Goal: Information Seeking & Learning: Find contact information

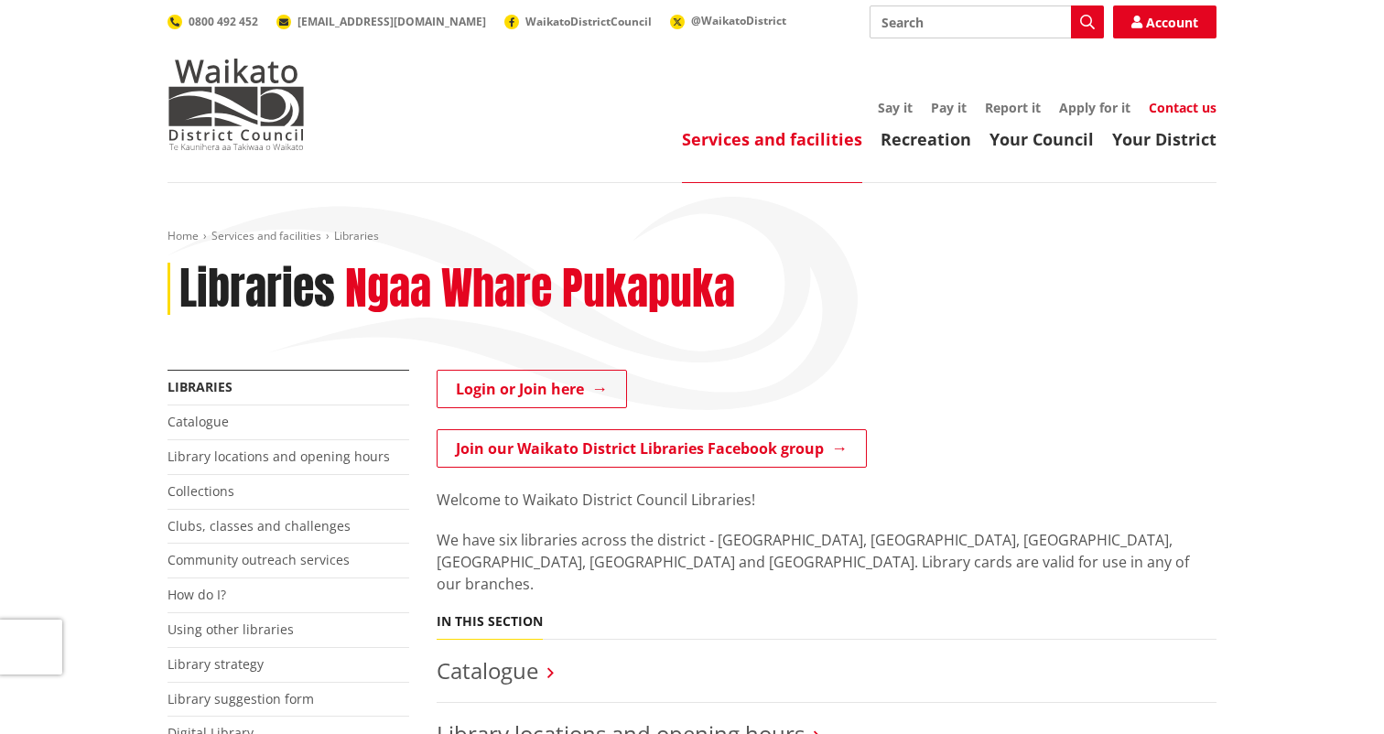
click at [1197, 107] on link "Contact us" at bounding box center [1182, 107] width 68 height 17
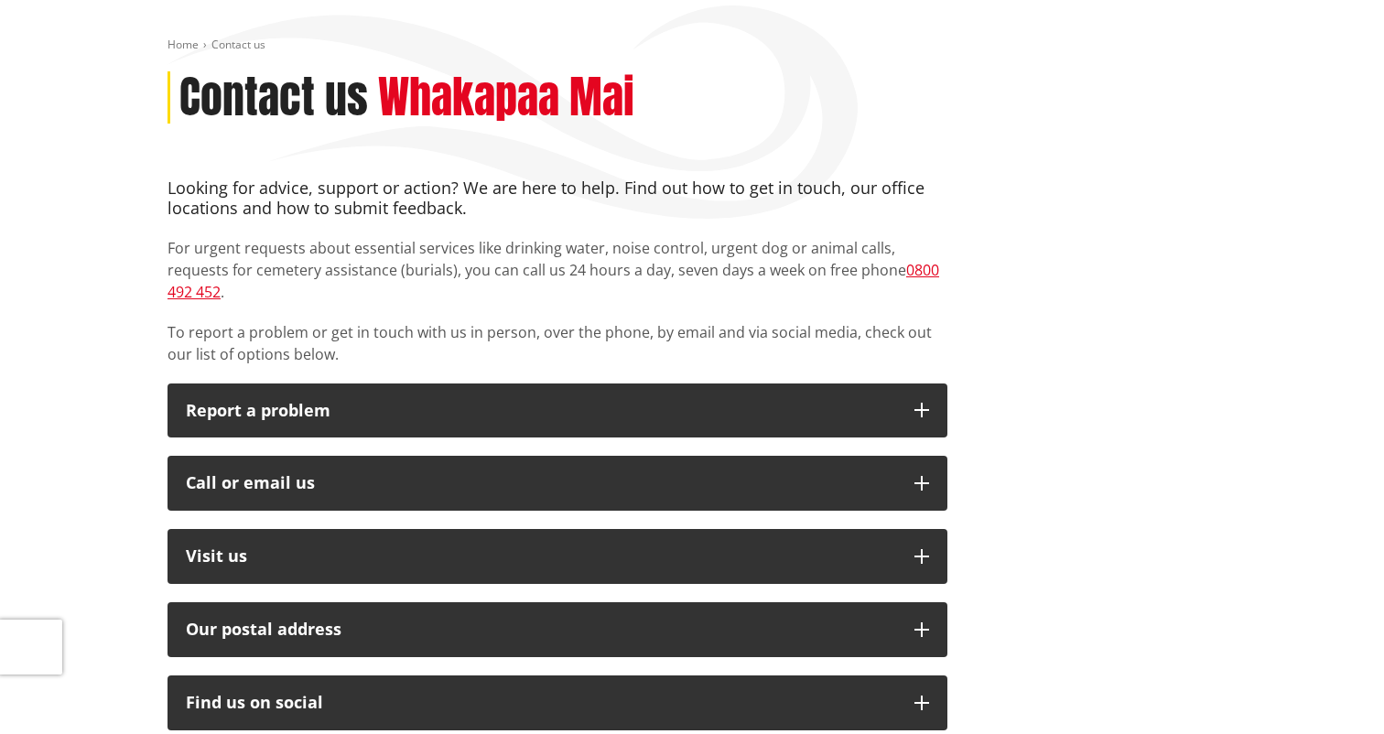
scroll to position [272, 0]
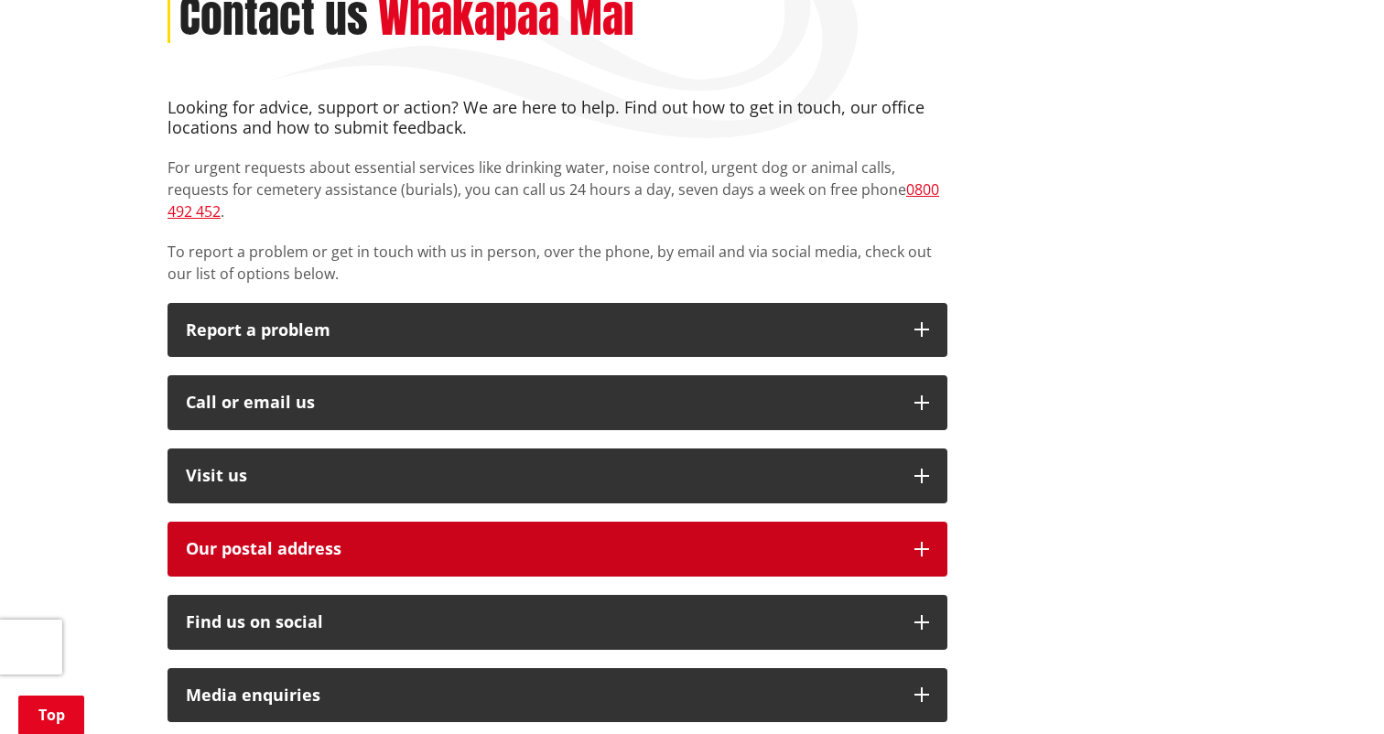
click at [393, 522] on button "Our postal address" at bounding box center [557, 549] width 780 height 55
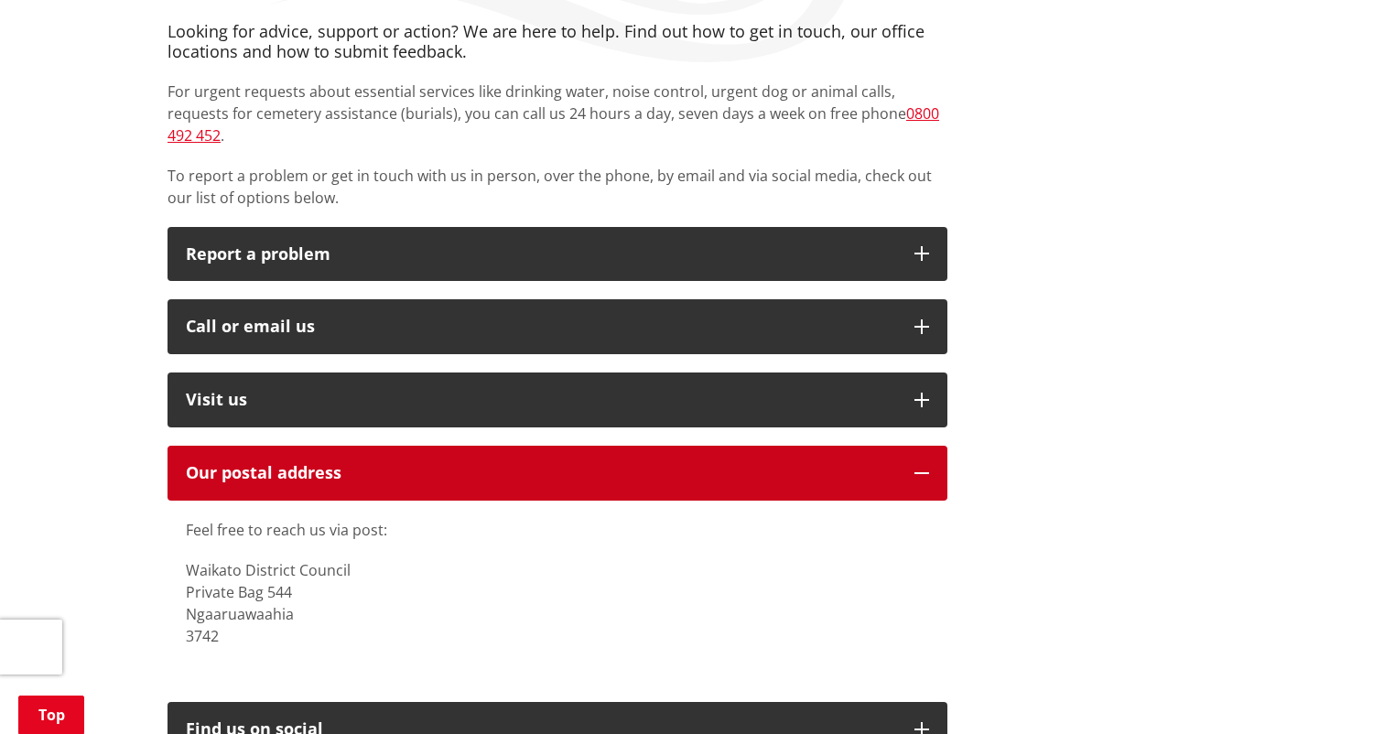
scroll to position [566, 0]
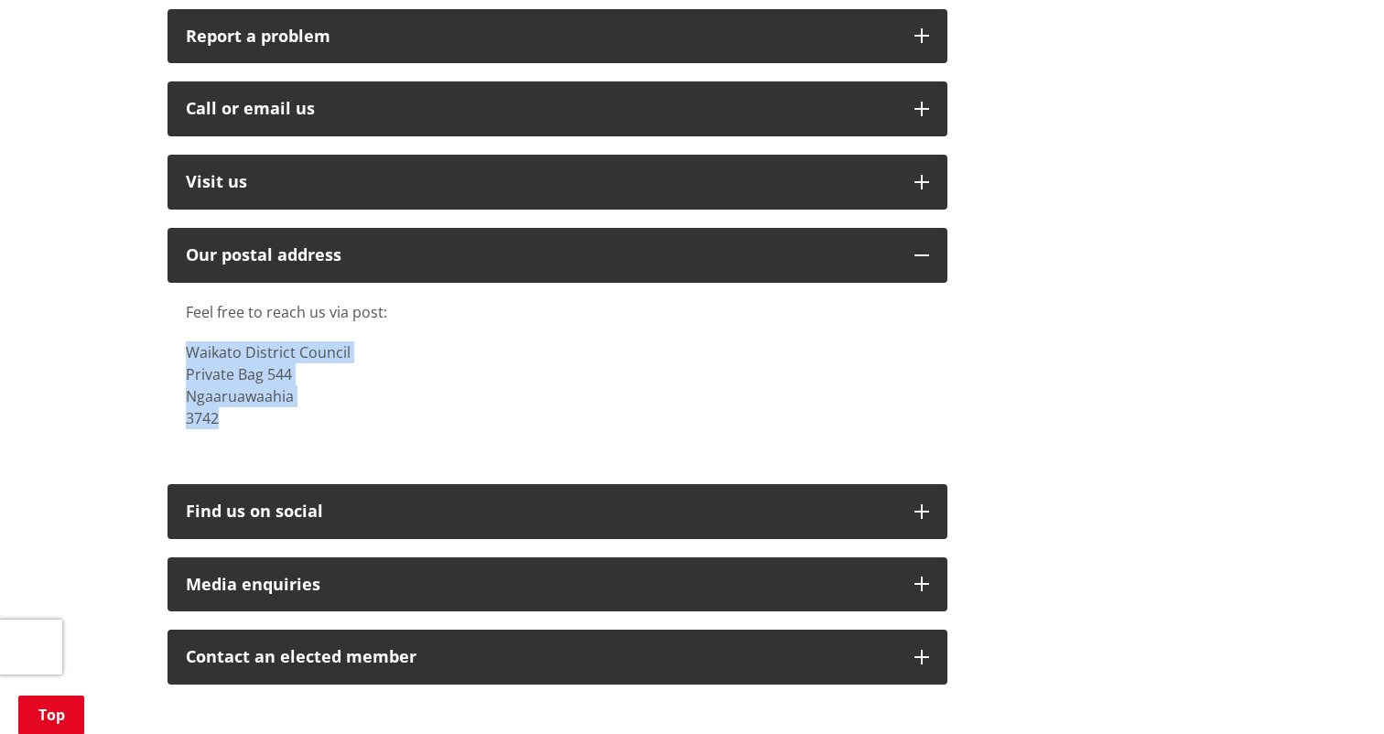
drag, startPoint x: 177, startPoint y: 328, endPoint x: 251, endPoint y: 401, distance: 104.2
click at [251, 401] on div "Feel free to reach us via post: Waikato District Council Private Bag 544 [GEOGR…" at bounding box center [557, 374] width 780 height 183
copy p "Waikato District Council Private Bag 544 Ngaaruawaahia 3742"
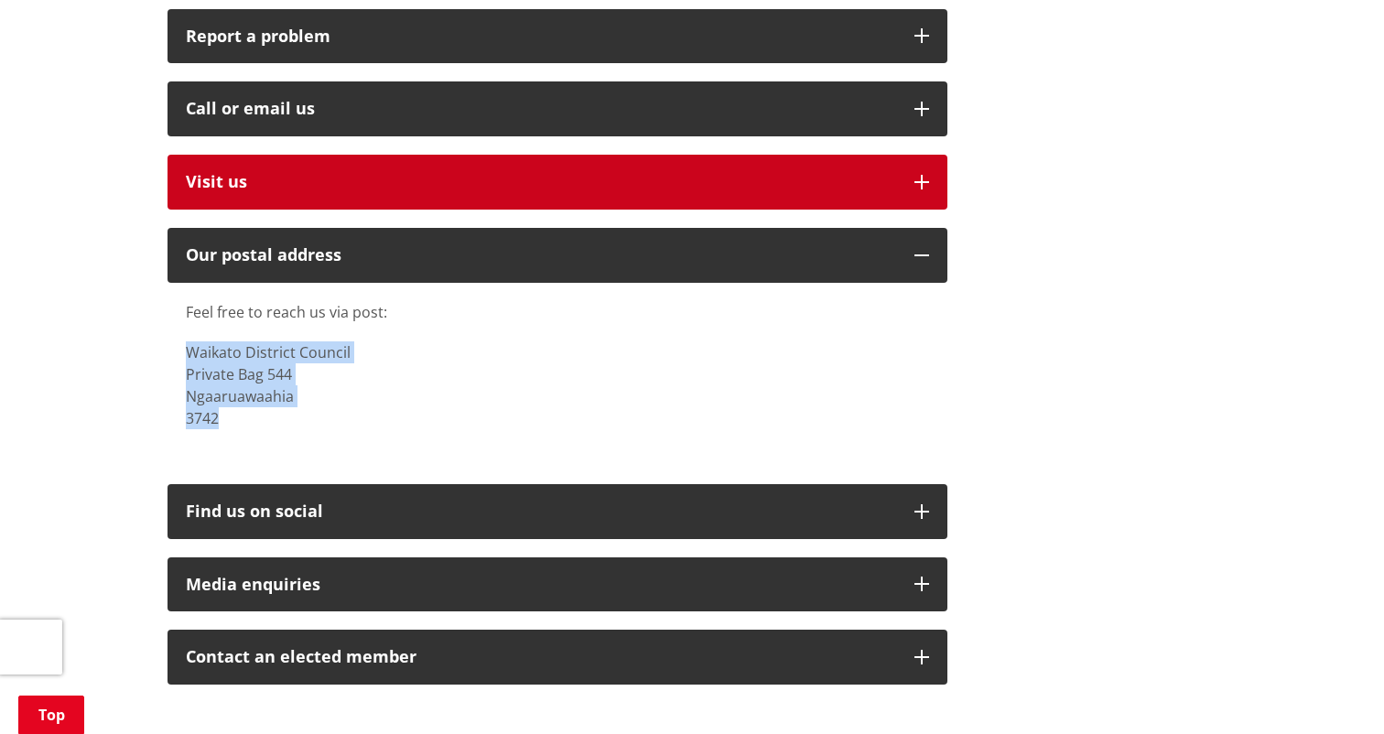
scroll to position [0, 0]
